Goal: Information Seeking & Learning: Learn about a topic

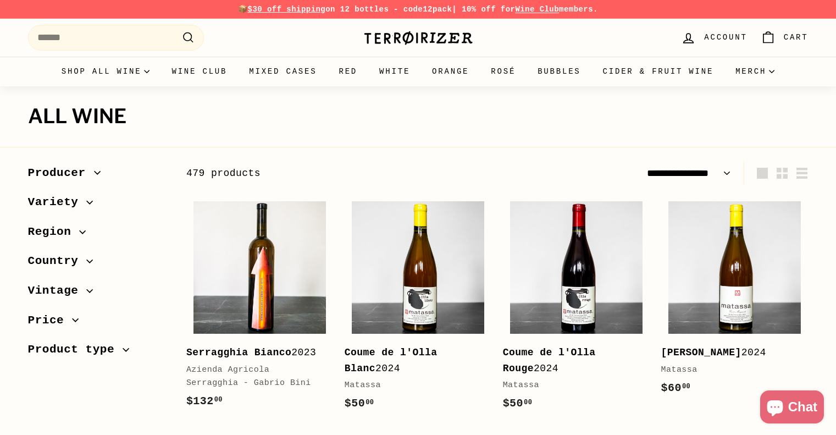
select select "**********"
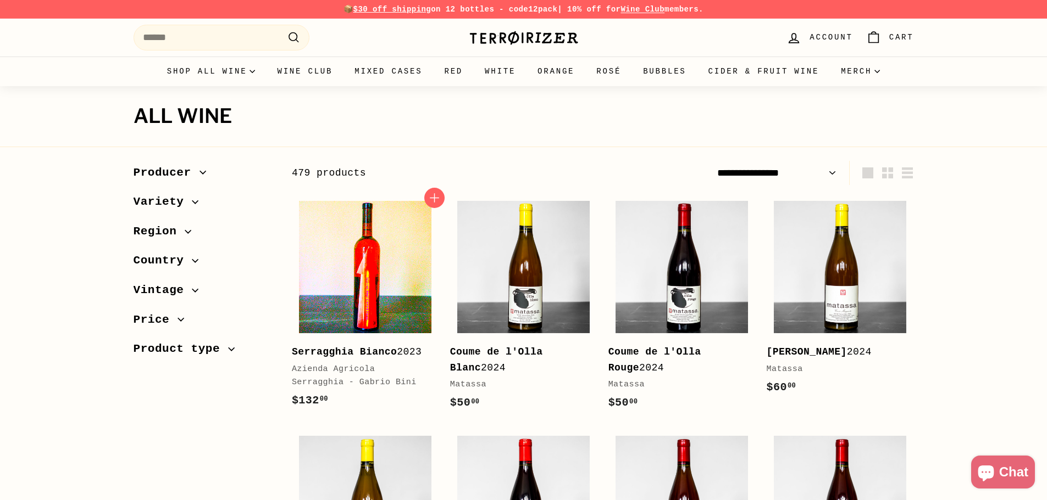
click at [413, 285] on img at bounding box center [365, 267] width 132 height 132
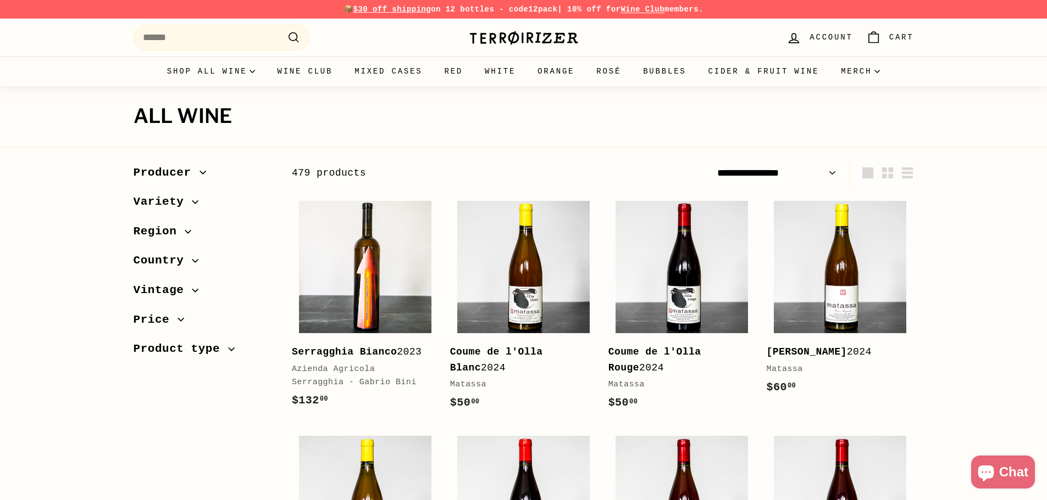
click at [524, 36] on img at bounding box center [524, 37] width 110 height 15
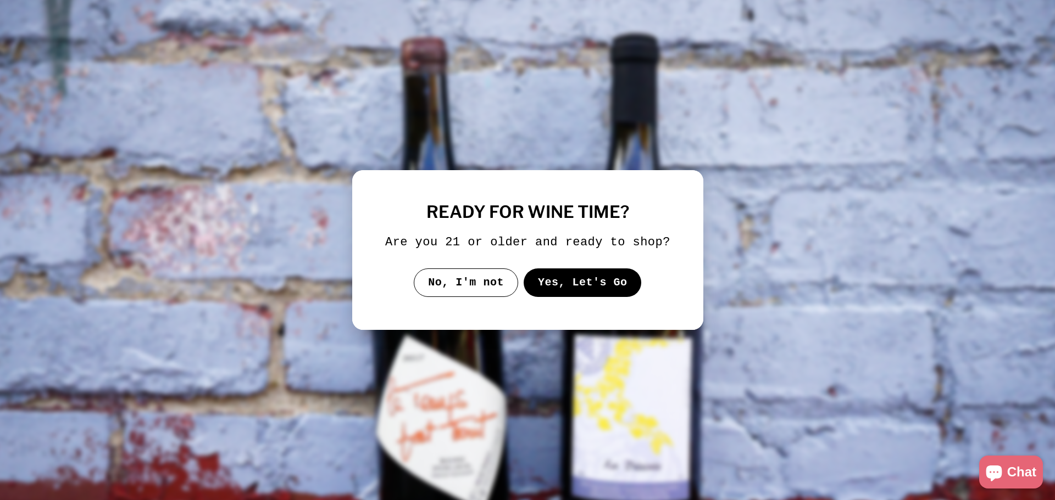
click at [570, 283] on button "Yes, Let's Go" at bounding box center [582, 283] width 118 height 29
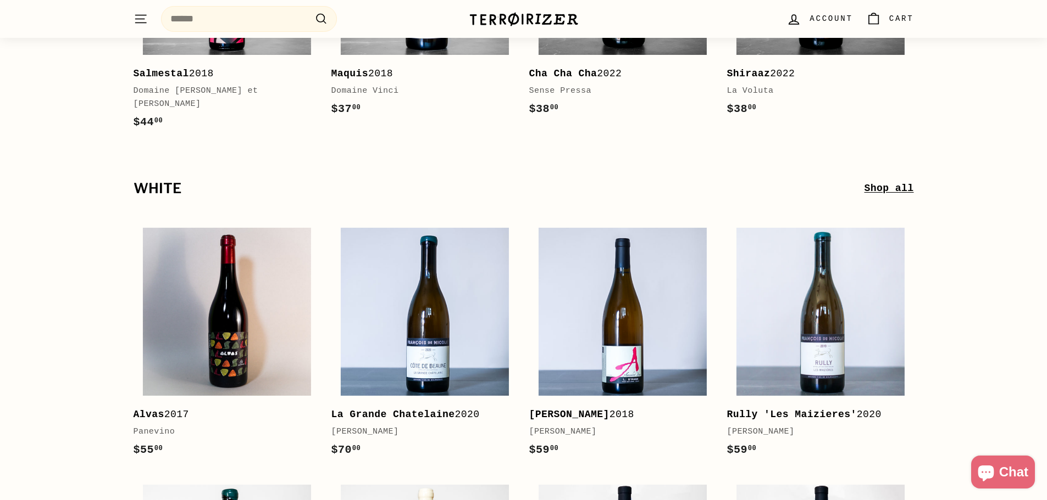
scroll to position [2564, 0]
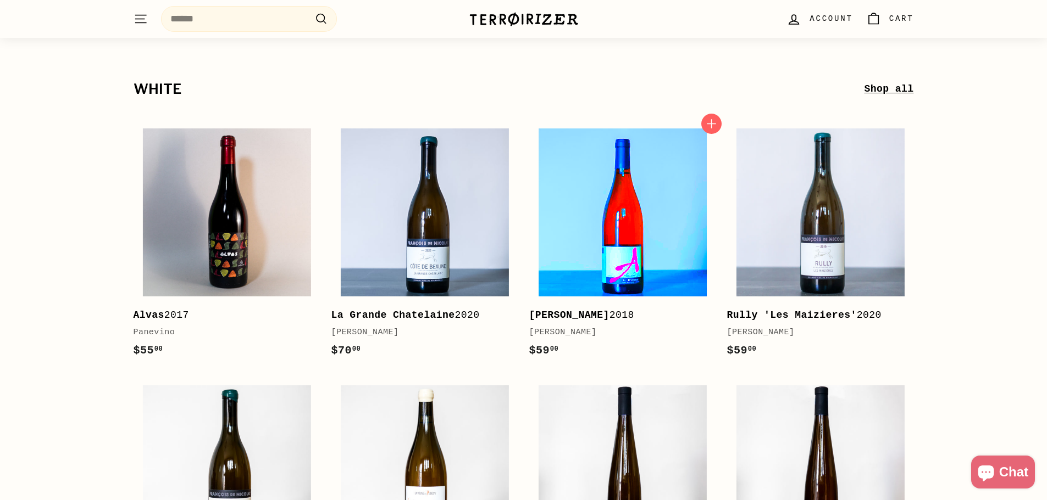
click at [669, 230] on img at bounding box center [622, 213] width 168 height 168
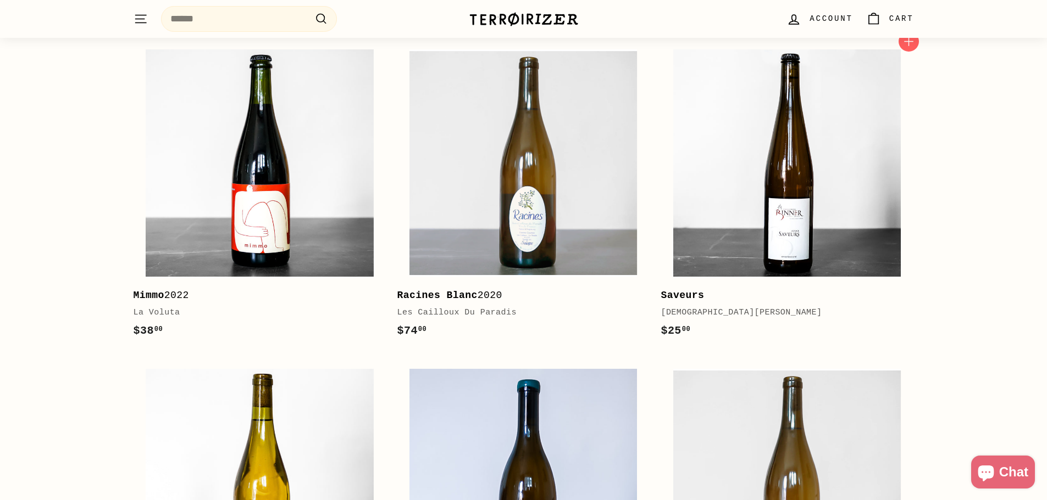
scroll to position [1282, 0]
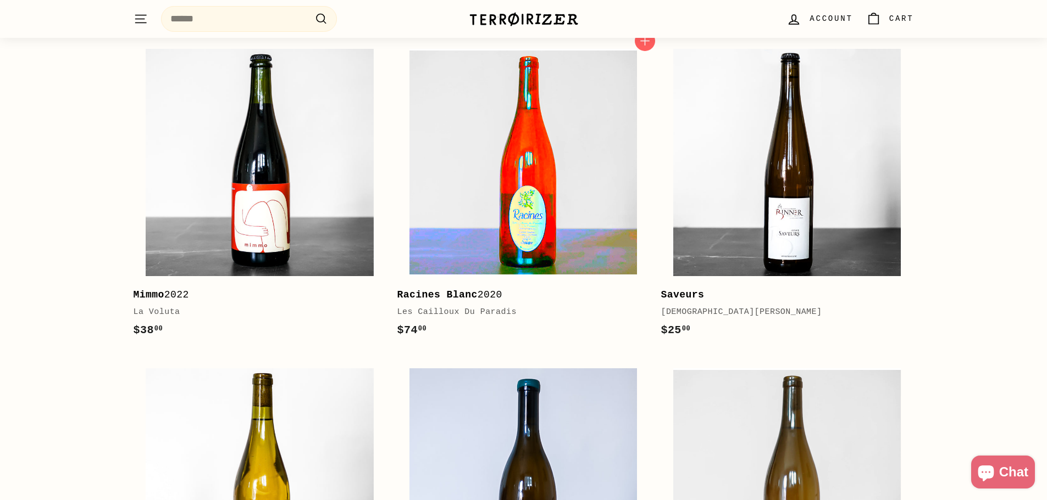
click at [596, 151] on img at bounding box center [522, 162] width 227 height 227
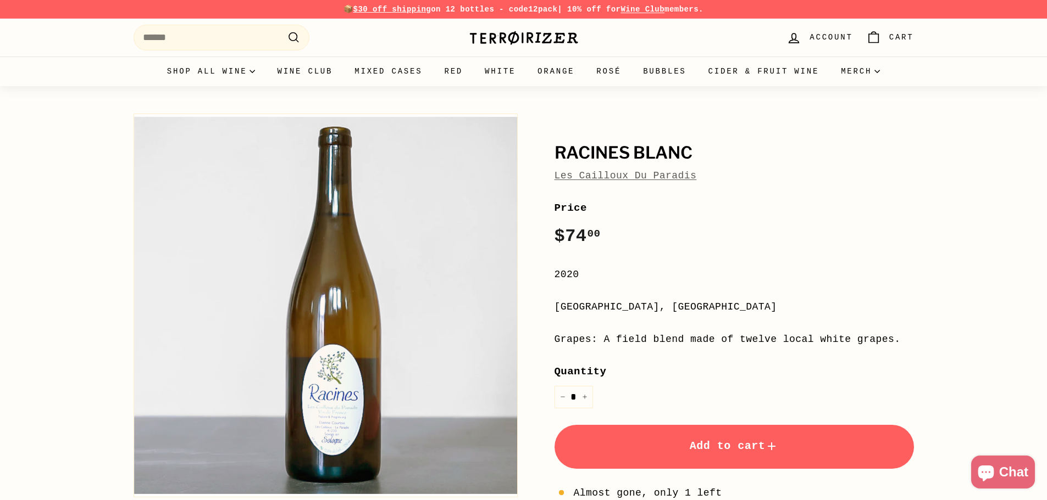
click at [608, 177] on link "Les Cailloux Du Paradis" at bounding box center [625, 175] width 142 height 11
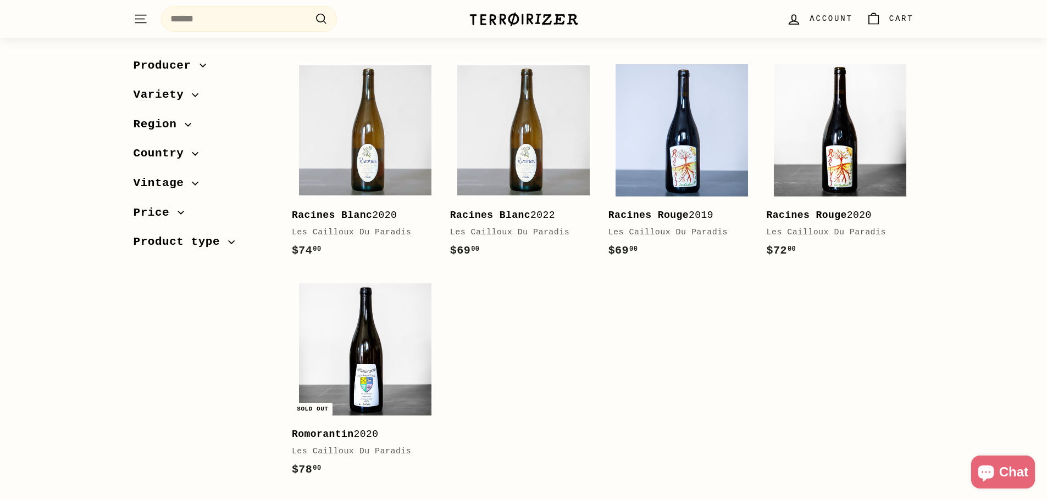
scroll to position [366, 0]
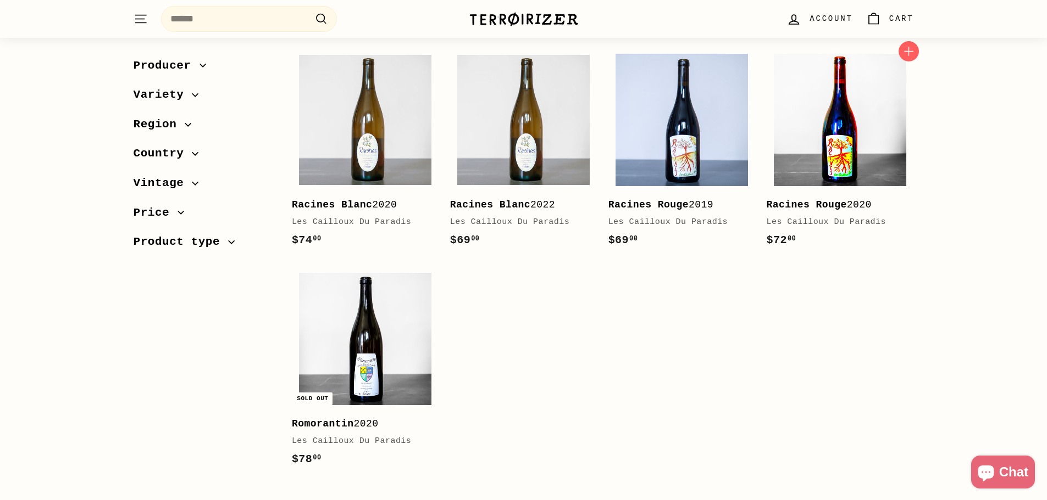
click at [813, 145] on img at bounding box center [840, 120] width 132 height 132
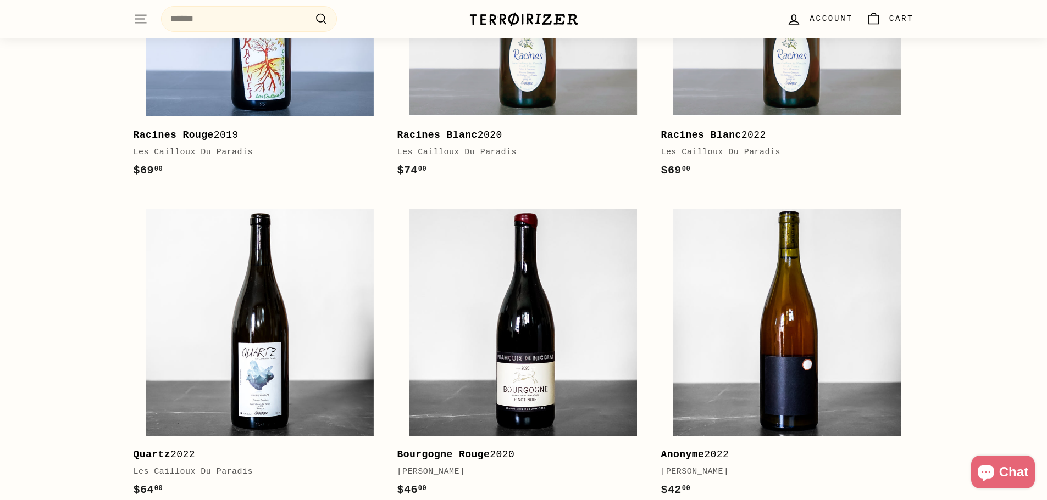
scroll to position [1831, 0]
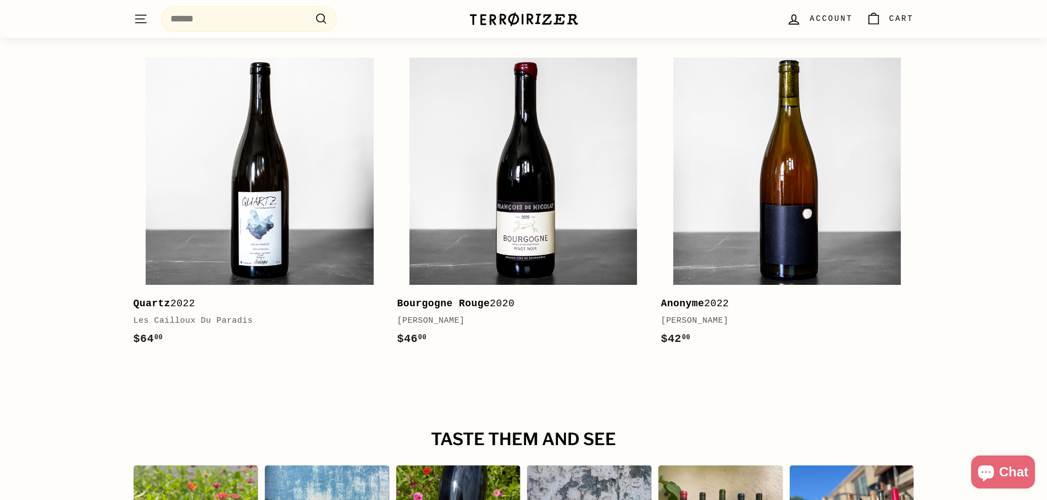
click at [524, 20] on img at bounding box center [524, 19] width 110 height 15
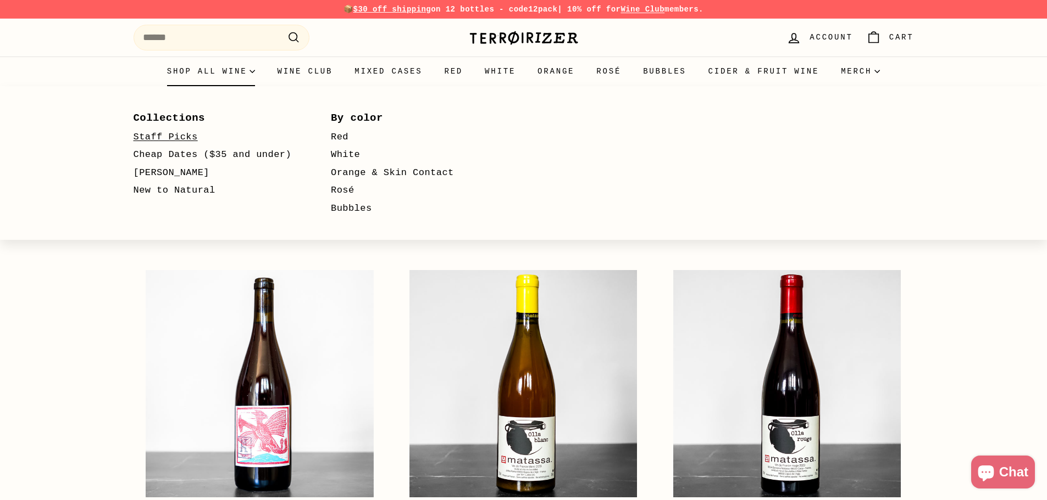
click at [180, 140] on link "Staff Picks" at bounding box center [217, 138] width 166 height 18
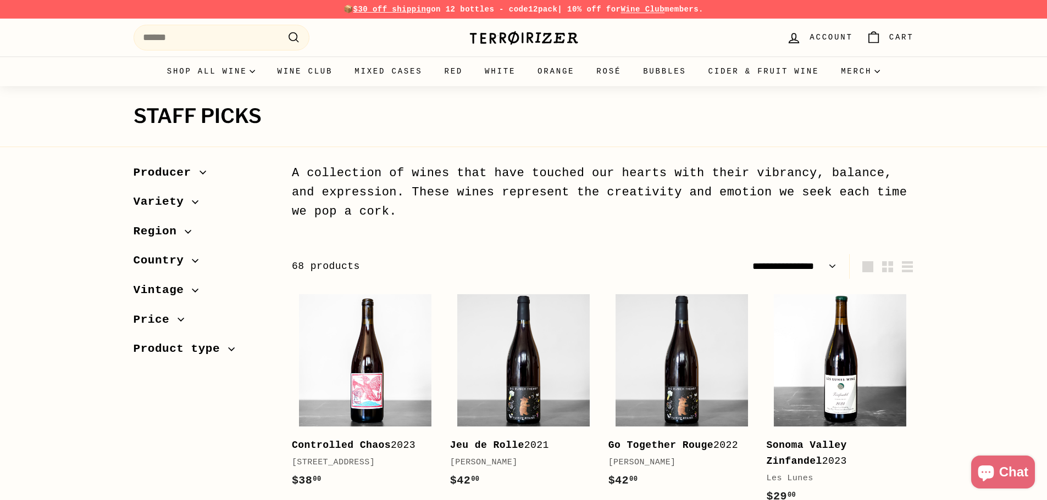
select select "**********"
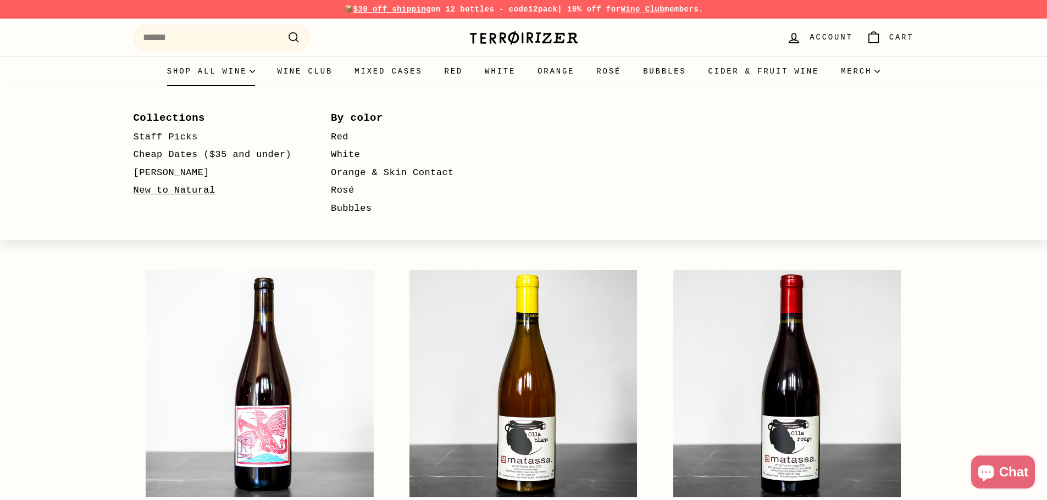
click at [184, 196] on link "New to Natural" at bounding box center [217, 191] width 166 height 18
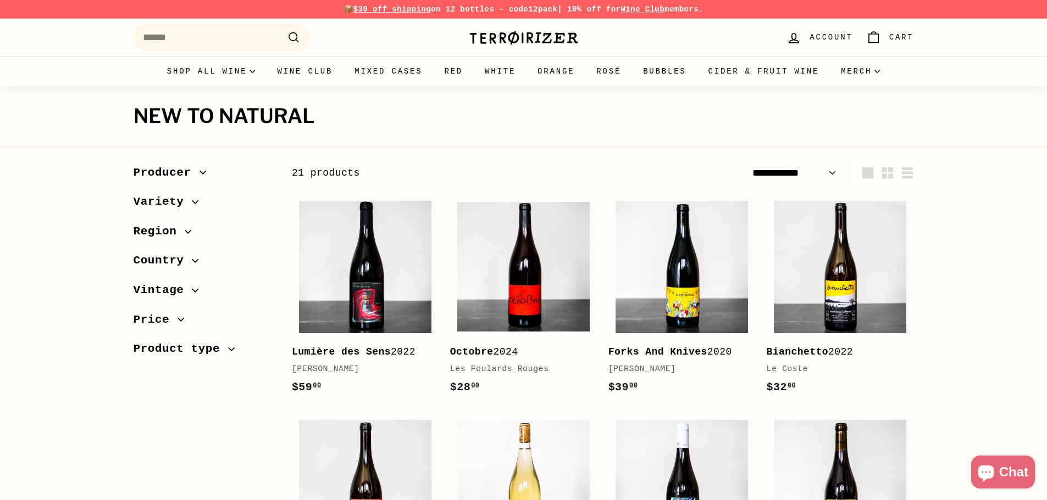
select select "**********"
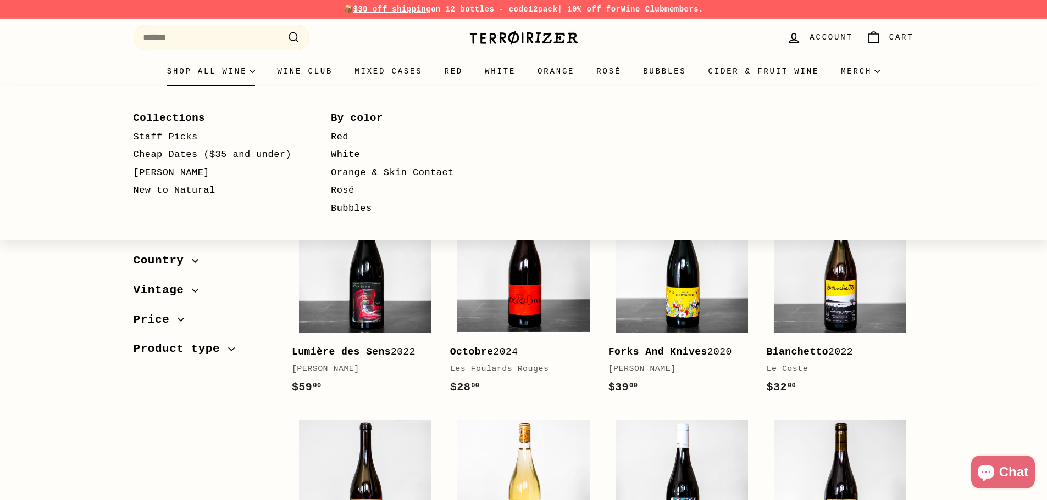
click at [365, 208] on link "Bubbles" at bounding box center [414, 209] width 166 height 18
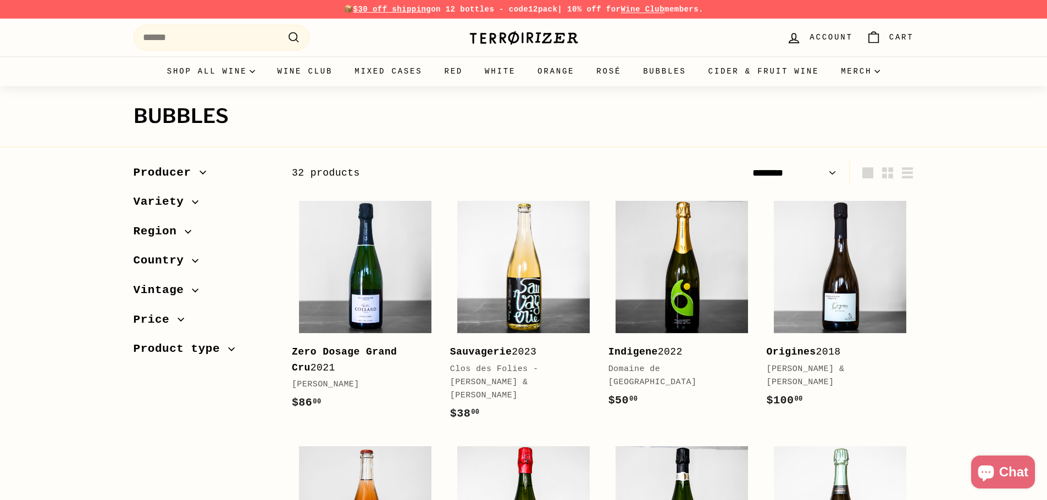
select select "******"
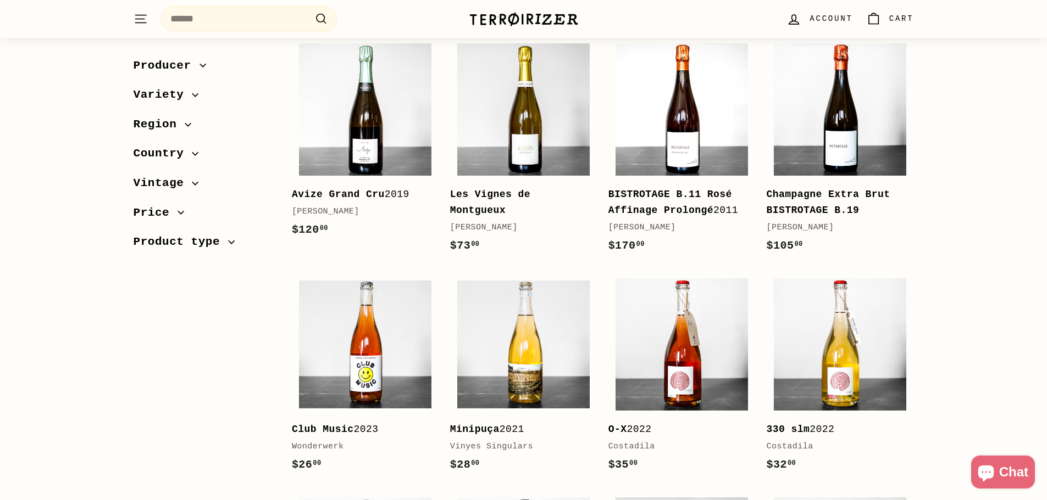
scroll to position [732, 0]
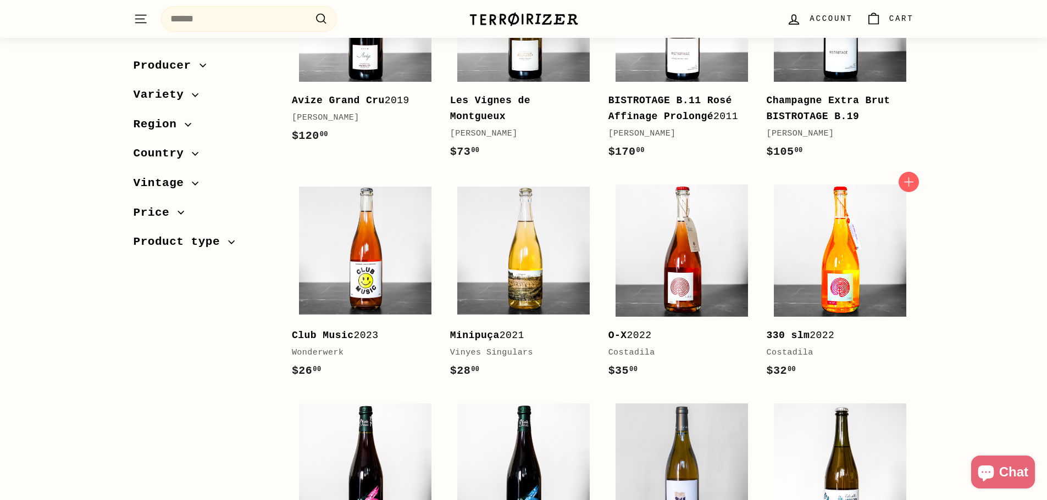
click at [821, 287] on img at bounding box center [840, 251] width 132 height 132
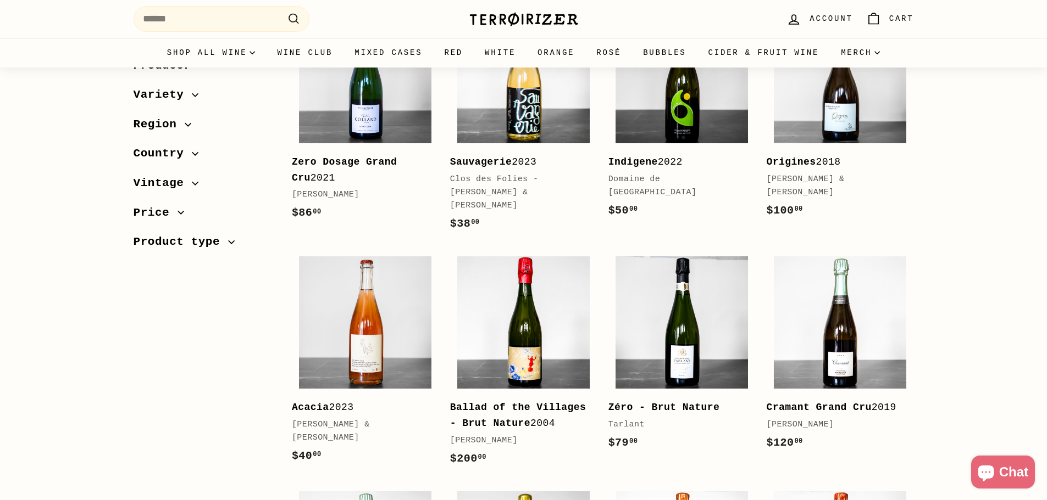
scroll to position [0, 0]
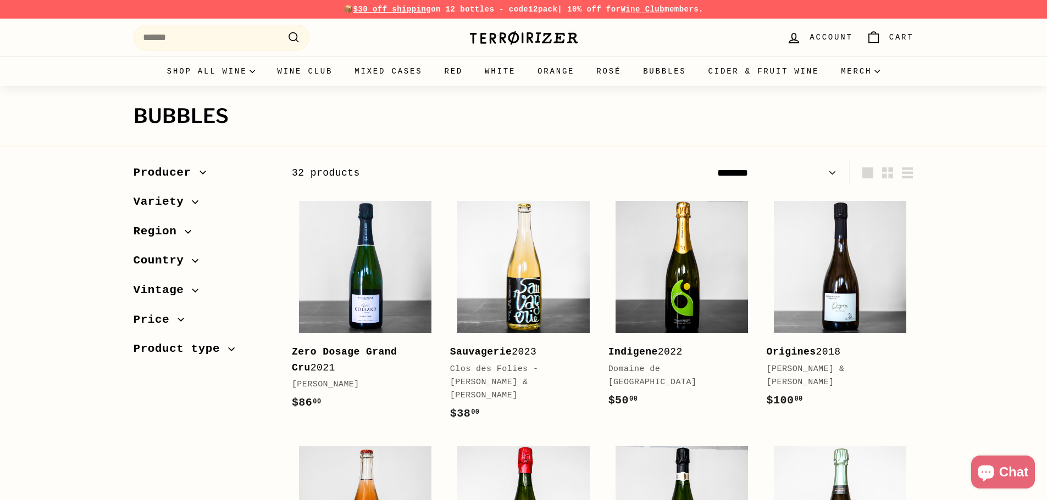
click at [558, 39] on img at bounding box center [524, 37] width 110 height 15
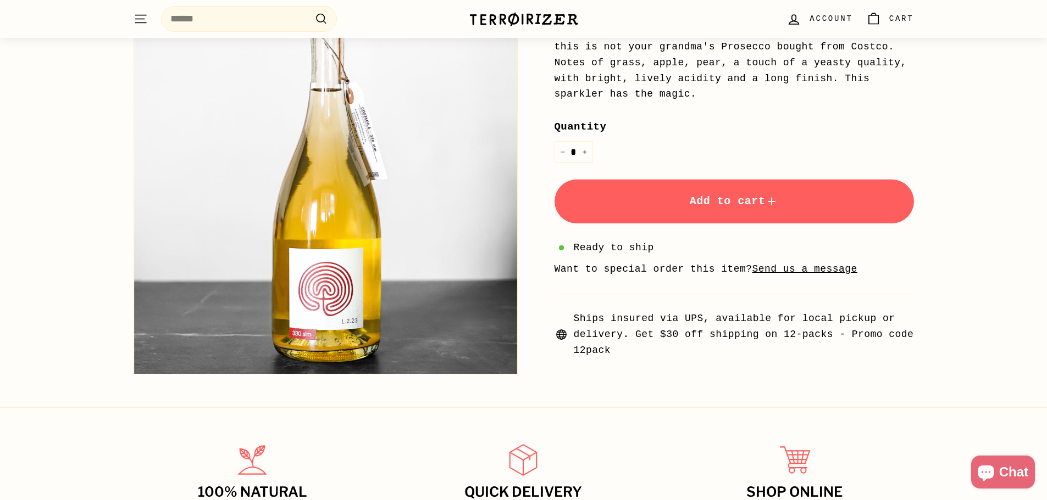
scroll to position [366, 0]
